Goal: Task Accomplishment & Management: Manage account settings

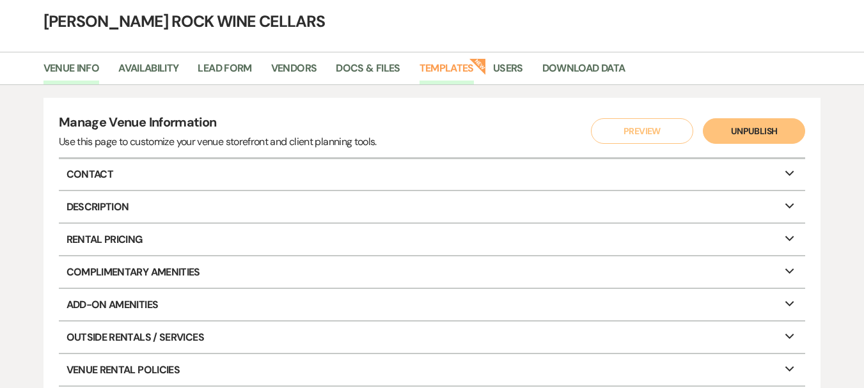
click at [461, 67] on link "Templates" at bounding box center [447, 72] width 54 height 24
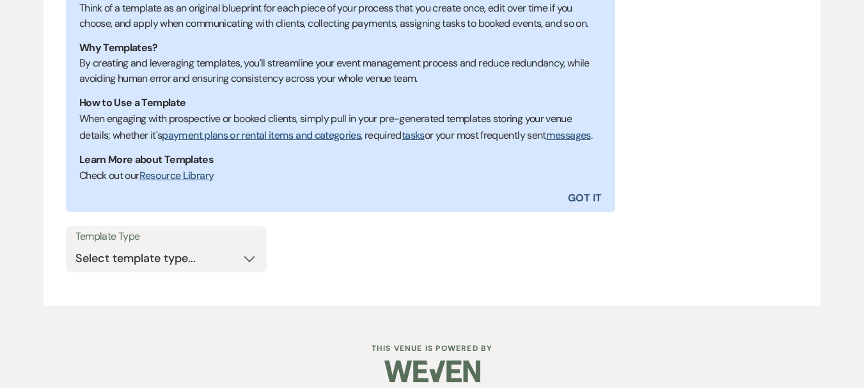
scroll to position [289, 0]
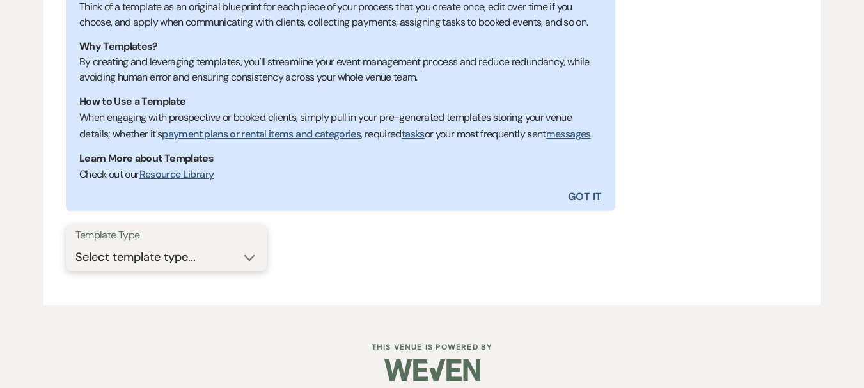
click at [246, 270] on select "Select template type... Task List Message Templates Payment Plan Inventory Item…" at bounding box center [166, 257] width 182 height 25
select select "Message Templates"
click at [75, 261] on select "Select template type... Task List Message Templates Payment Plan Inventory Item…" at bounding box center [166, 257] width 182 height 25
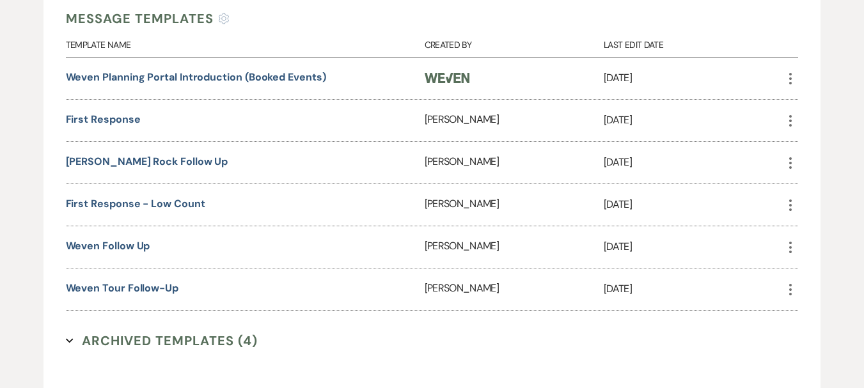
scroll to position [599, 0]
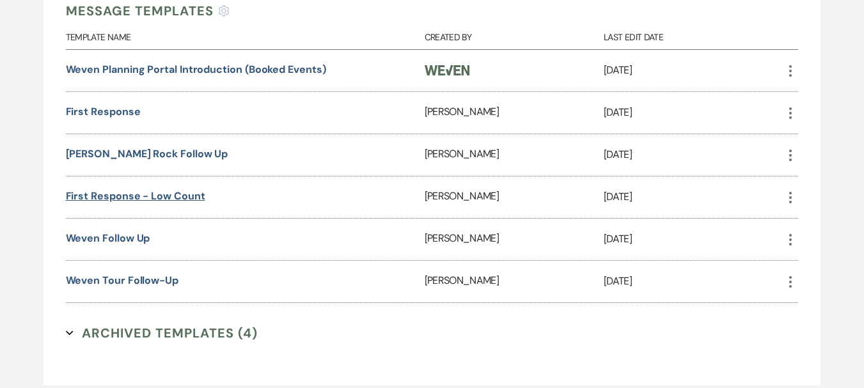
click at [148, 203] on link "First Response - low count" at bounding box center [135, 195] width 139 height 13
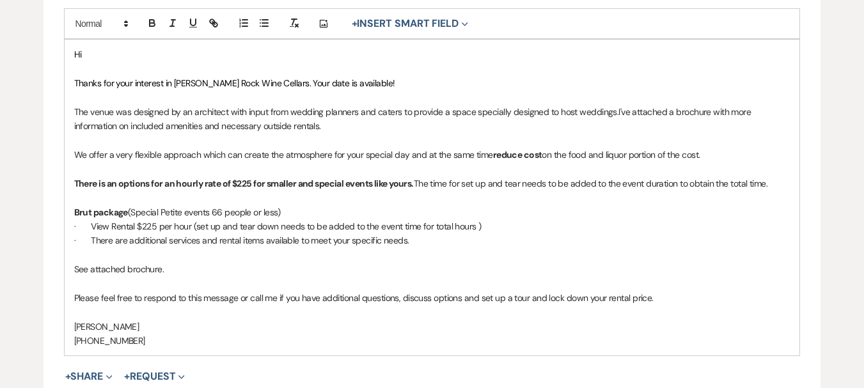
scroll to position [360, 0]
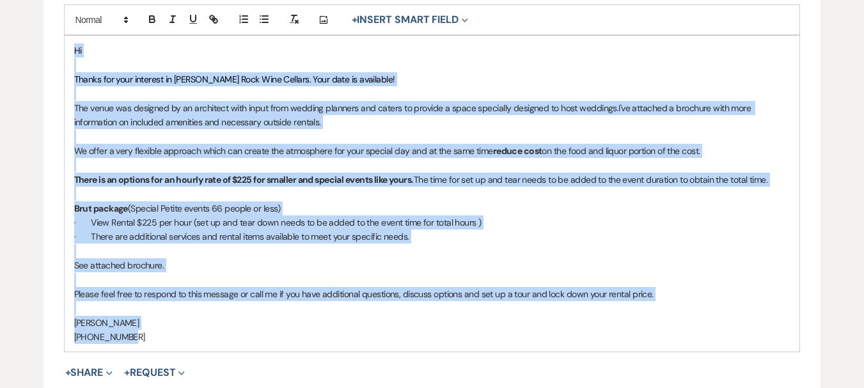
drag, startPoint x: 69, startPoint y: 48, endPoint x: 218, endPoint y: 339, distance: 326.8
click at [218, 339] on div "Hi Thanks for your interest in [PERSON_NAME] Rock Wine Cellars. Your date is av…" at bounding box center [433, 194] width 736 height 316
copy div "Lo Ipsumd sit amet consecte ad Elits Doei Temp Incidid. Utla etdo ma aliquaeni!…"
click at [456, 40] on div "Hi Thanks for your interest in Flatt Rock Wine Cellars. Your date is available!…" at bounding box center [433, 194] width 736 height 316
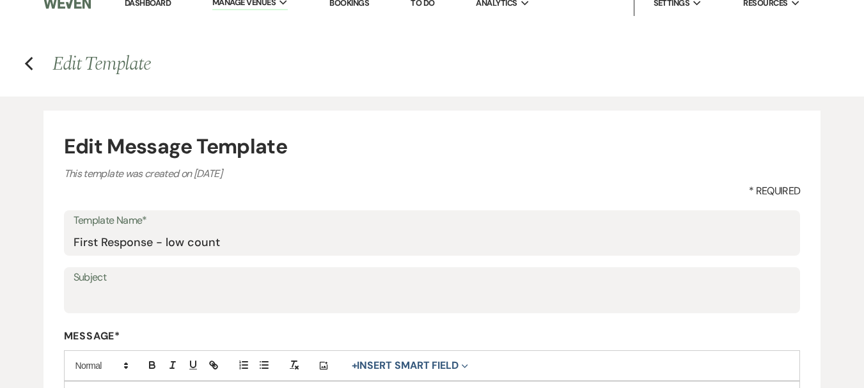
scroll to position [0, 0]
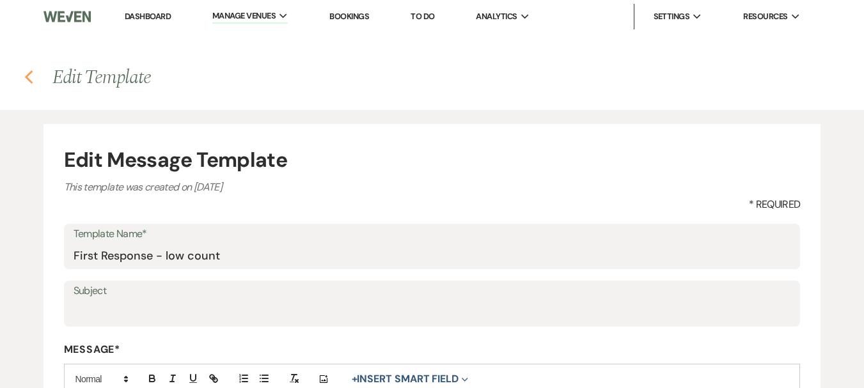
click at [28, 75] on use "button" at bounding box center [28, 77] width 8 height 14
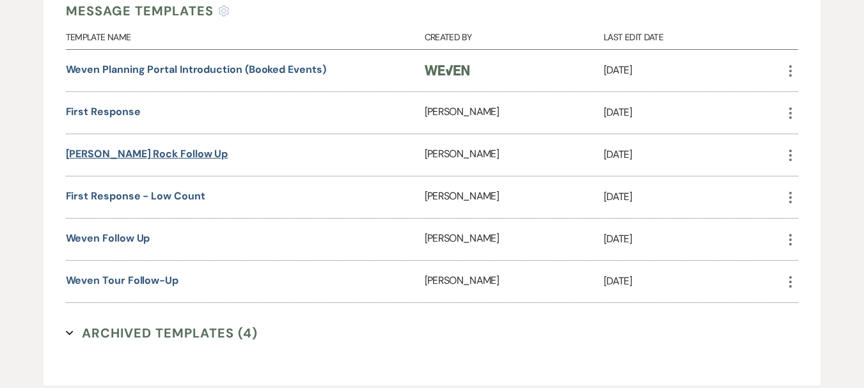
click at [129, 161] on link "Flatt Rock Follow Up" at bounding box center [147, 153] width 163 height 13
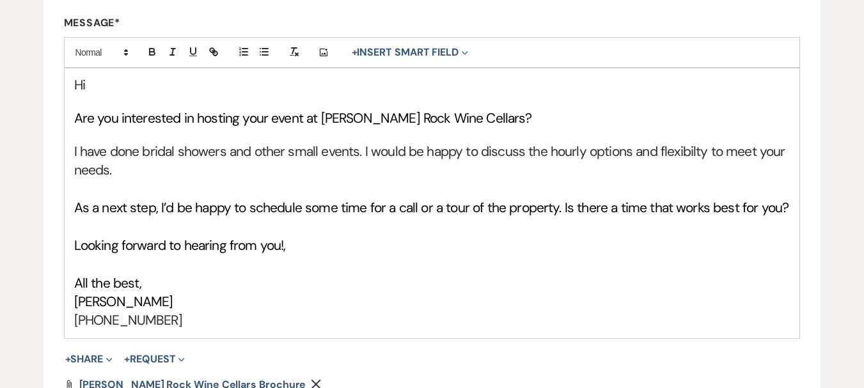
scroll to position [330, 0]
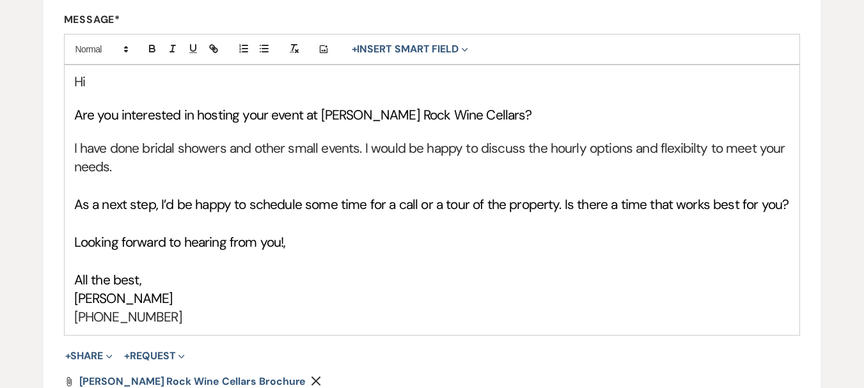
click at [269, 205] on span "As a next step, I’d be happy to schedule some time for a call or a tour of the …" at bounding box center [431, 205] width 715 height 18
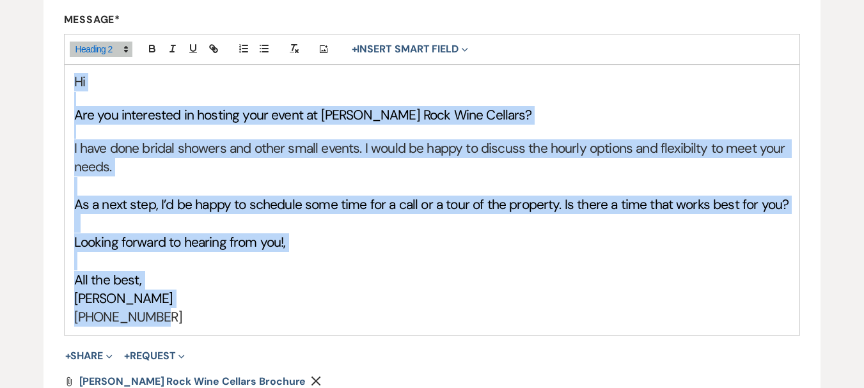
drag, startPoint x: 69, startPoint y: 79, endPoint x: 267, endPoint y: 317, distance: 309.4
click at [267, 317] on div "Hi Are you interested in hosting your event at Flatt Rock Wine Cellars? I have …" at bounding box center [433, 199] width 736 height 269
copy div "Hi Are you interested in hosting your event at Flatt Rock Wine Cellars? I have …"
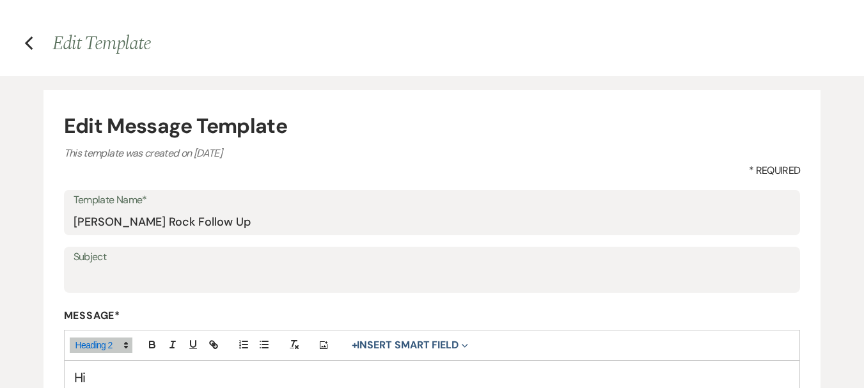
scroll to position [0, 0]
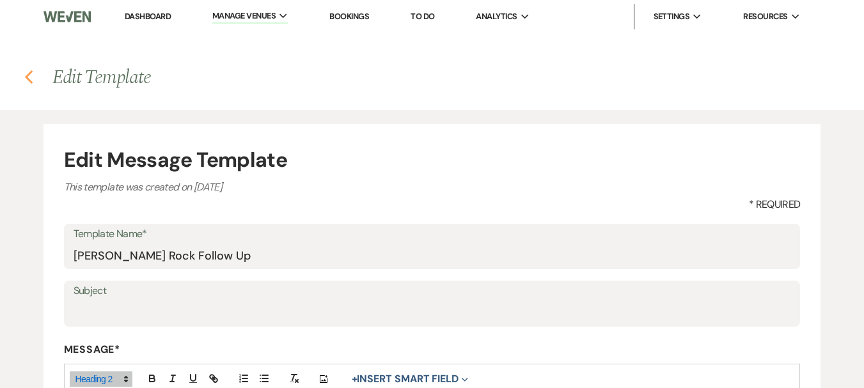
click at [29, 74] on use "button" at bounding box center [28, 77] width 8 height 14
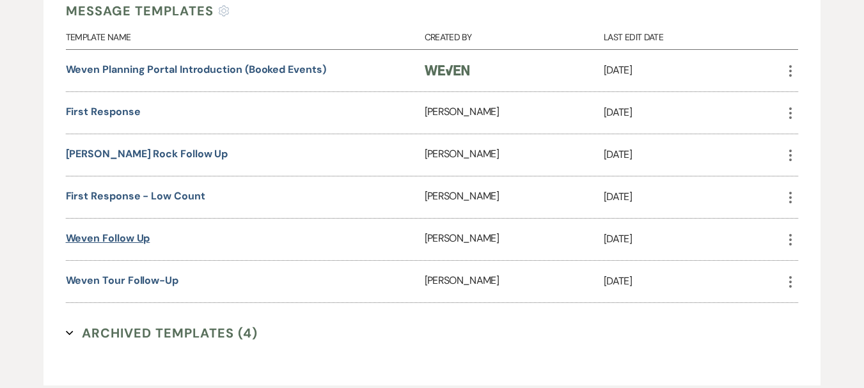
click at [133, 245] on link "Weven follow up" at bounding box center [108, 238] width 84 height 13
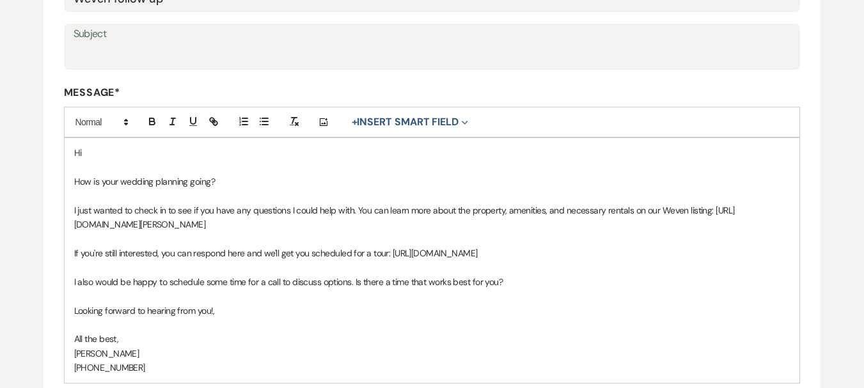
scroll to position [289, 0]
